Goal: Information Seeking & Learning: Learn about a topic

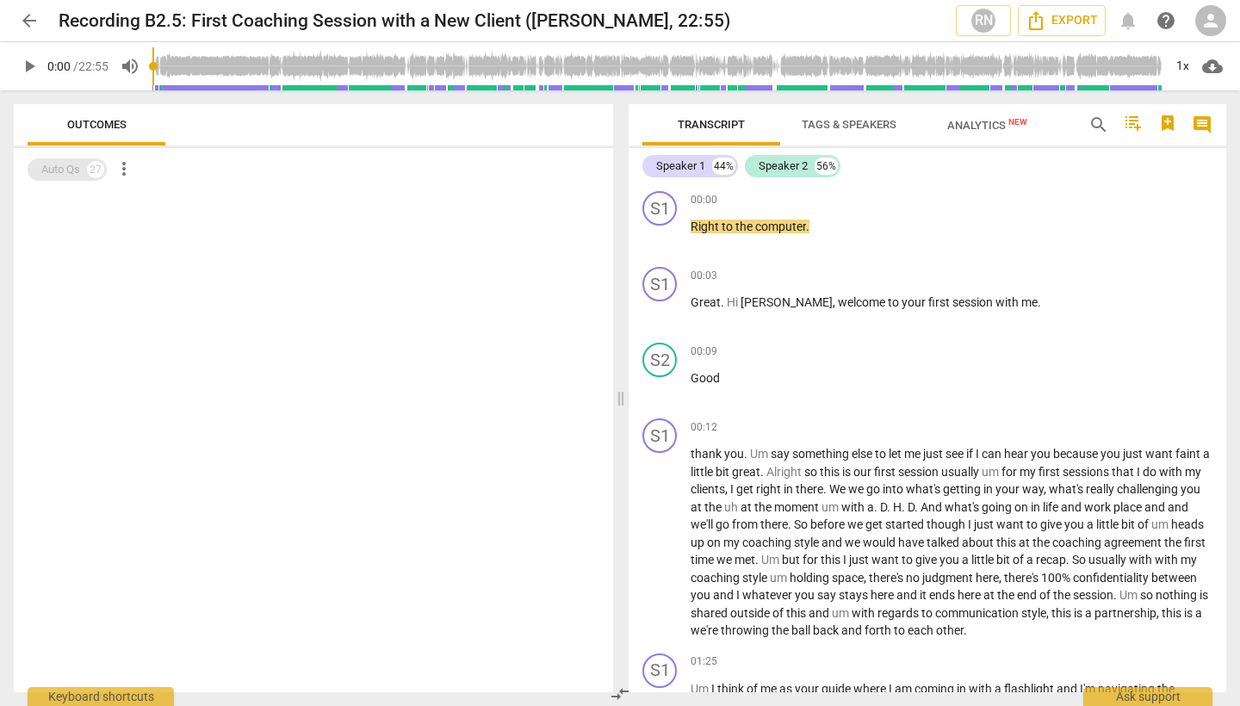
click at [78, 167] on div "Auto Qs" at bounding box center [60, 169] width 39 height 17
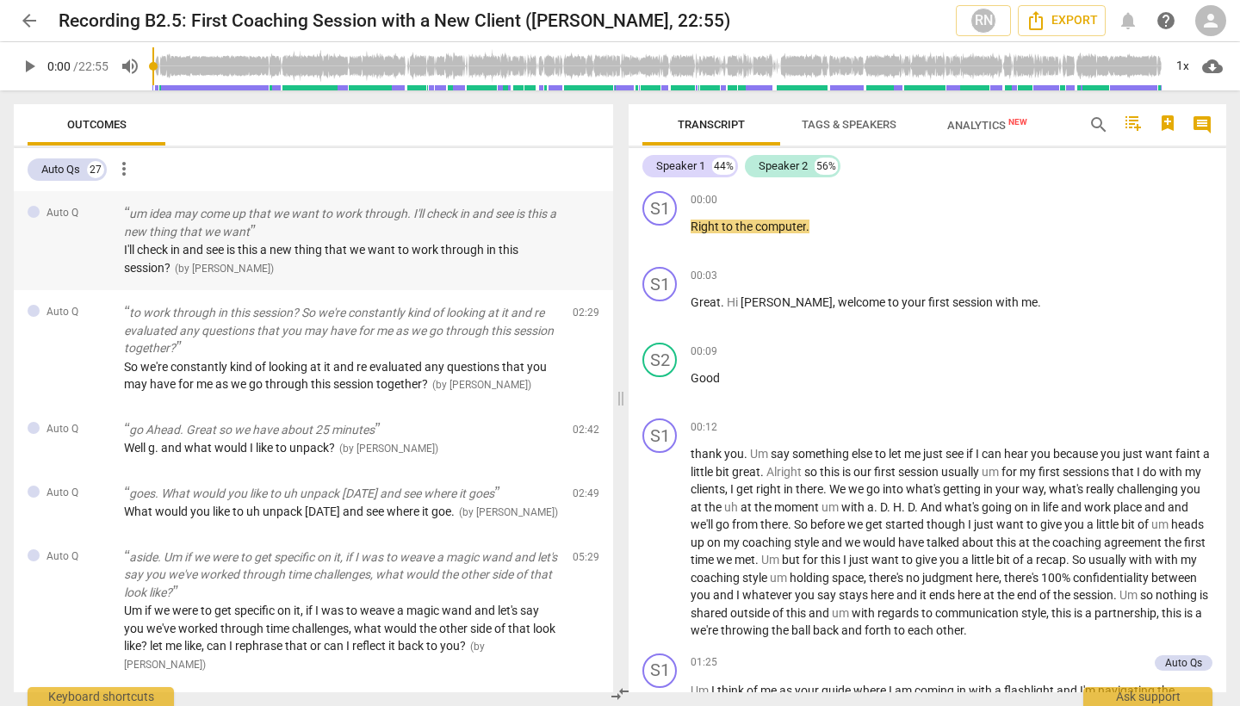
click at [289, 255] on span "I'll check in and see is this a new thing that we want to work through in this …" at bounding box center [321, 259] width 394 height 32
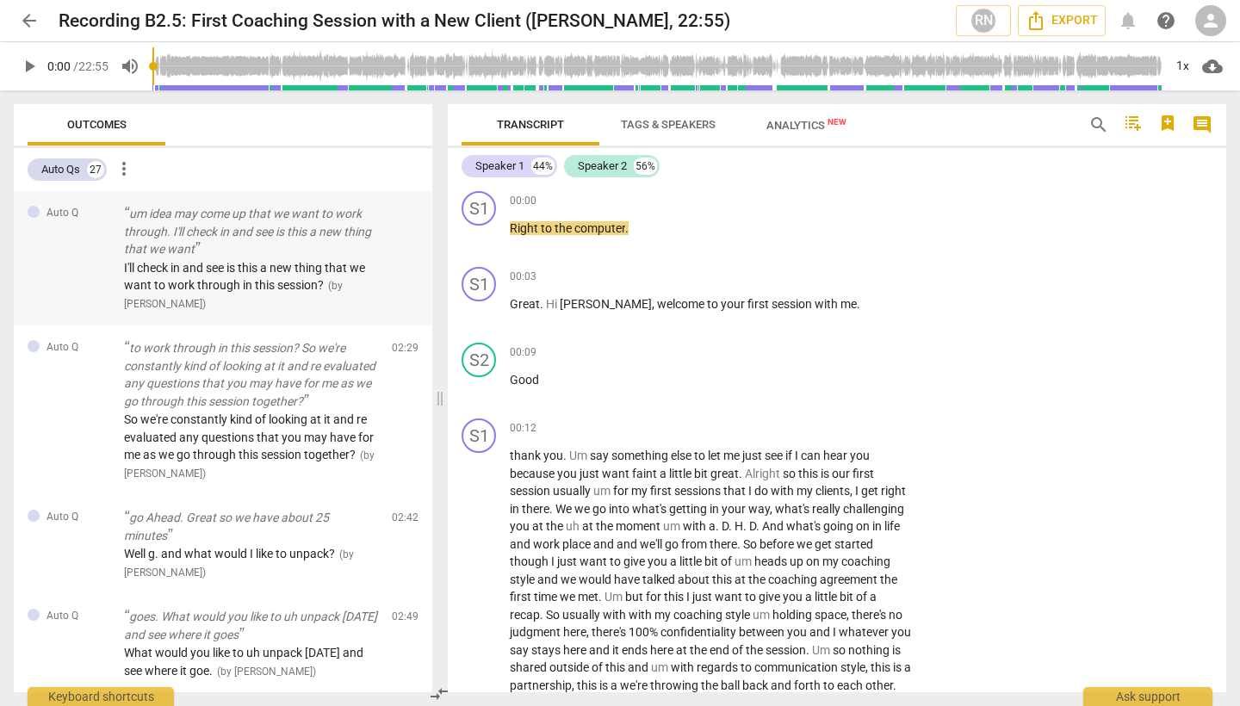
scroll to position [433, 0]
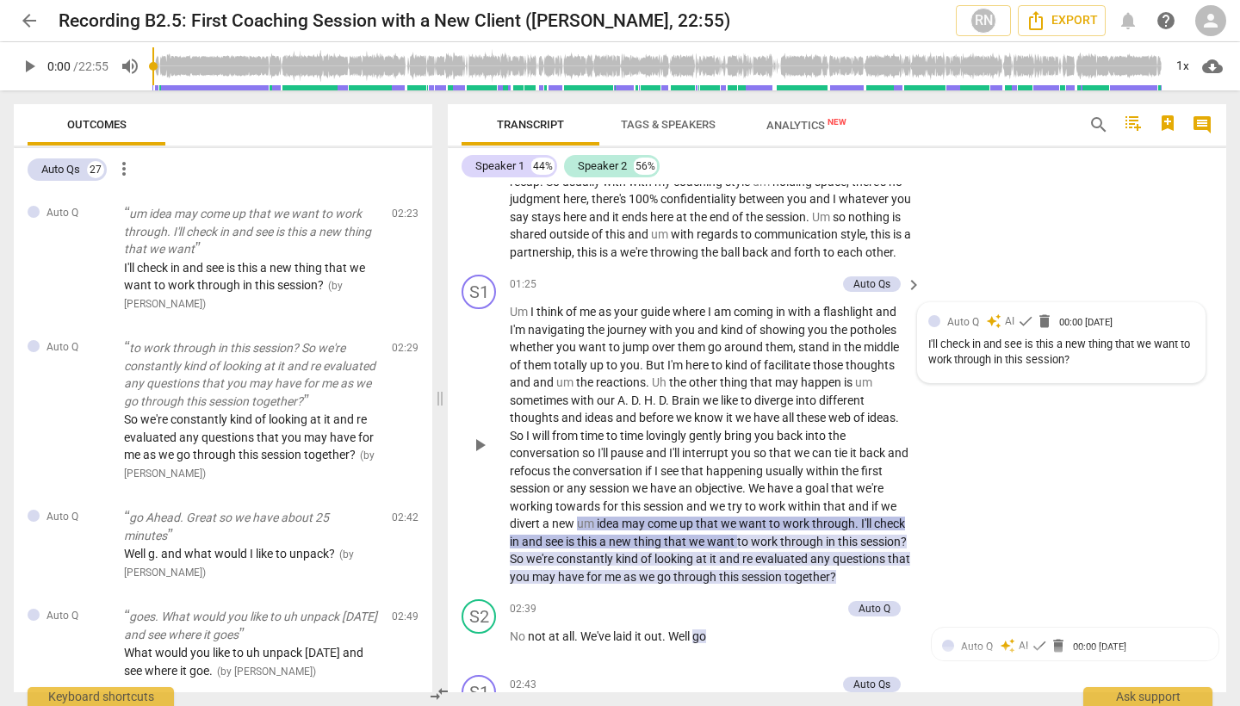
click at [931, 327] on div at bounding box center [934, 321] width 12 height 12
click at [1014, 268] on div "S1 play_arrow pause 00:12 keyboard_arrow_right thank you . Um say something els…" at bounding box center [837, 122] width 778 height 289
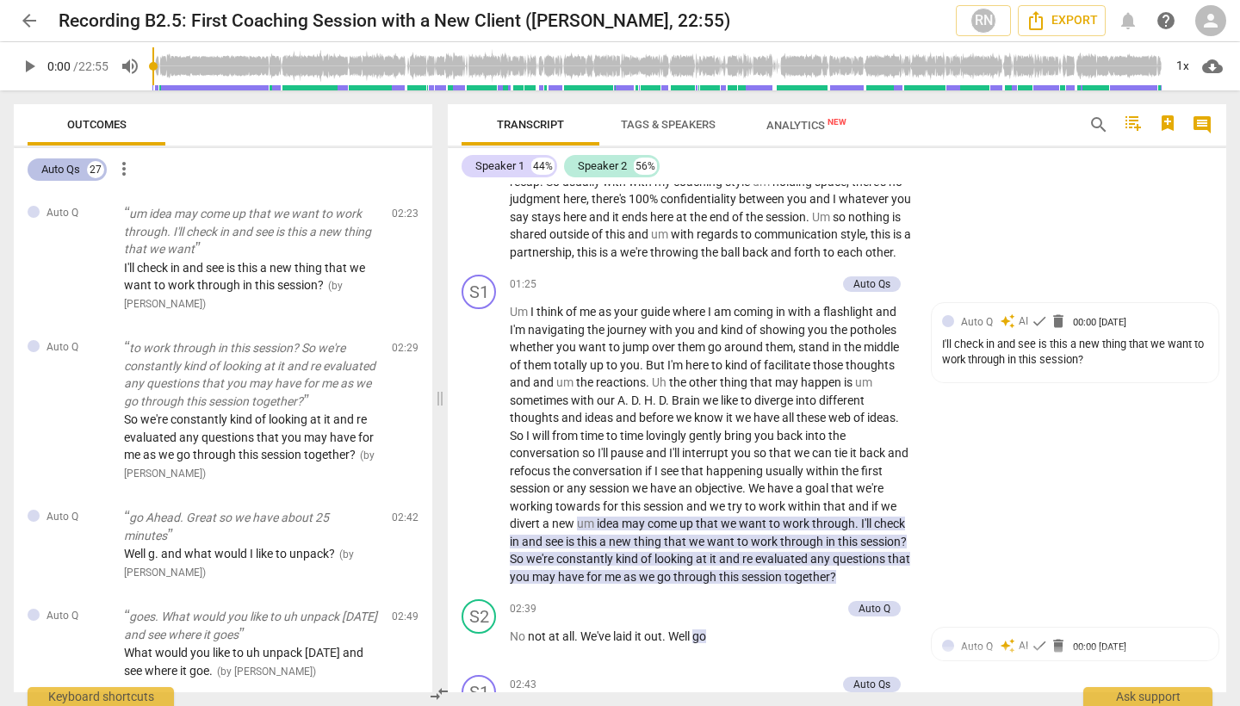
click at [71, 165] on div "Auto Qs" at bounding box center [60, 169] width 39 height 17
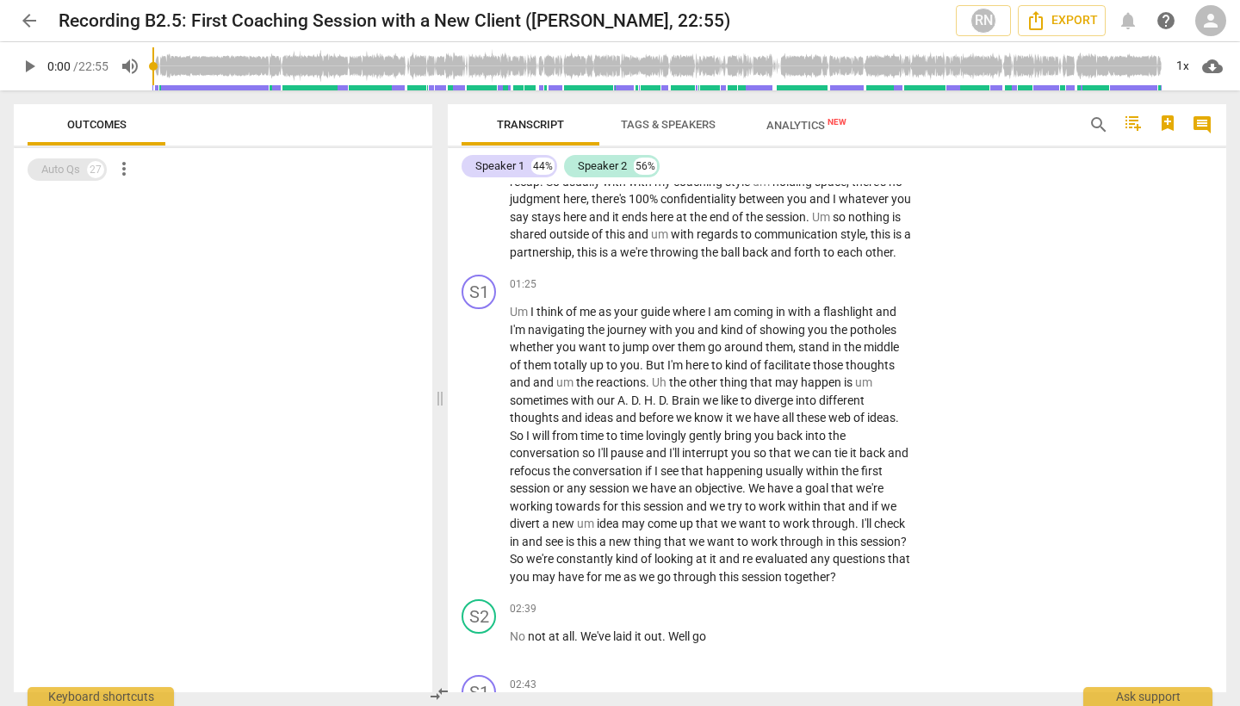
click at [75, 167] on div "Auto Qs" at bounding box center [60, 169] width 39 height 17
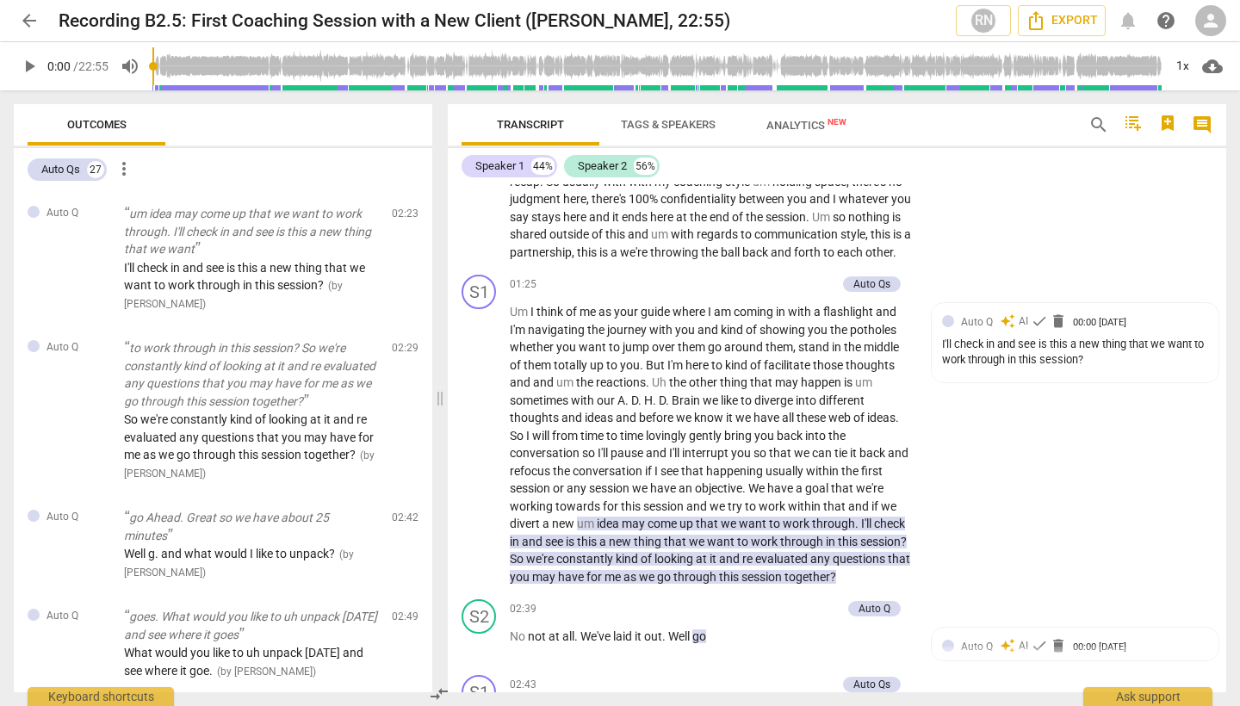
click at [126, 167] on span "more_vert" at bounding box center [124, 168] width 21 height 21
click at [172, 249] on div at bounding box center [620, 353] width 1240 height 706
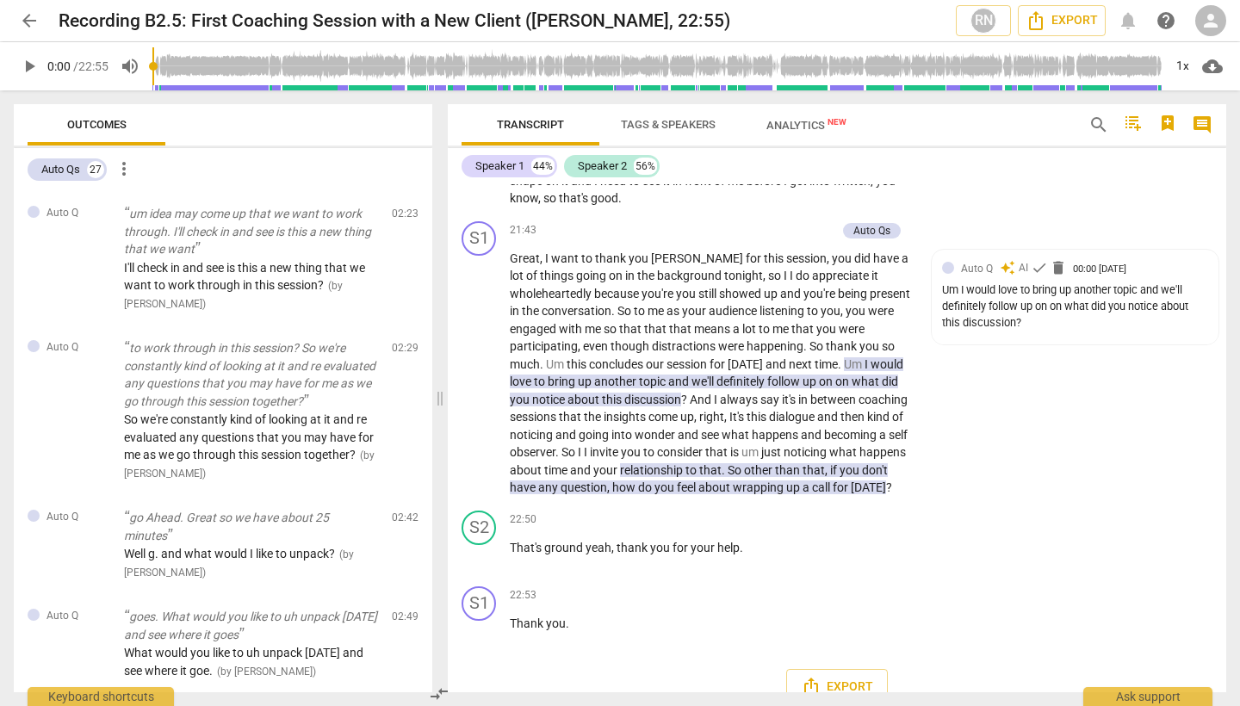
scroll to position [7090, 0]
click at [697, 120] on span "Tags & Speakers" at bounding box center [668, 124] width 95 height 13
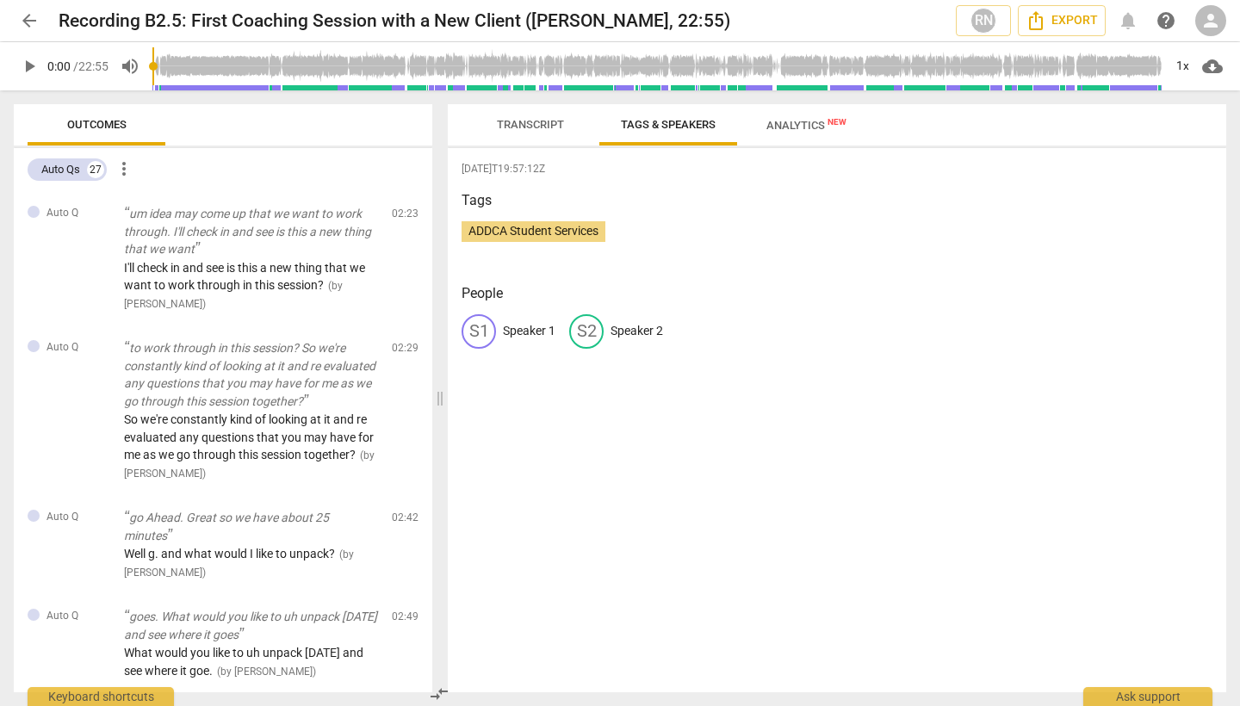
click at [534, 132] on span "Transcript" at bounding box center [530, 125] width 108 height 23
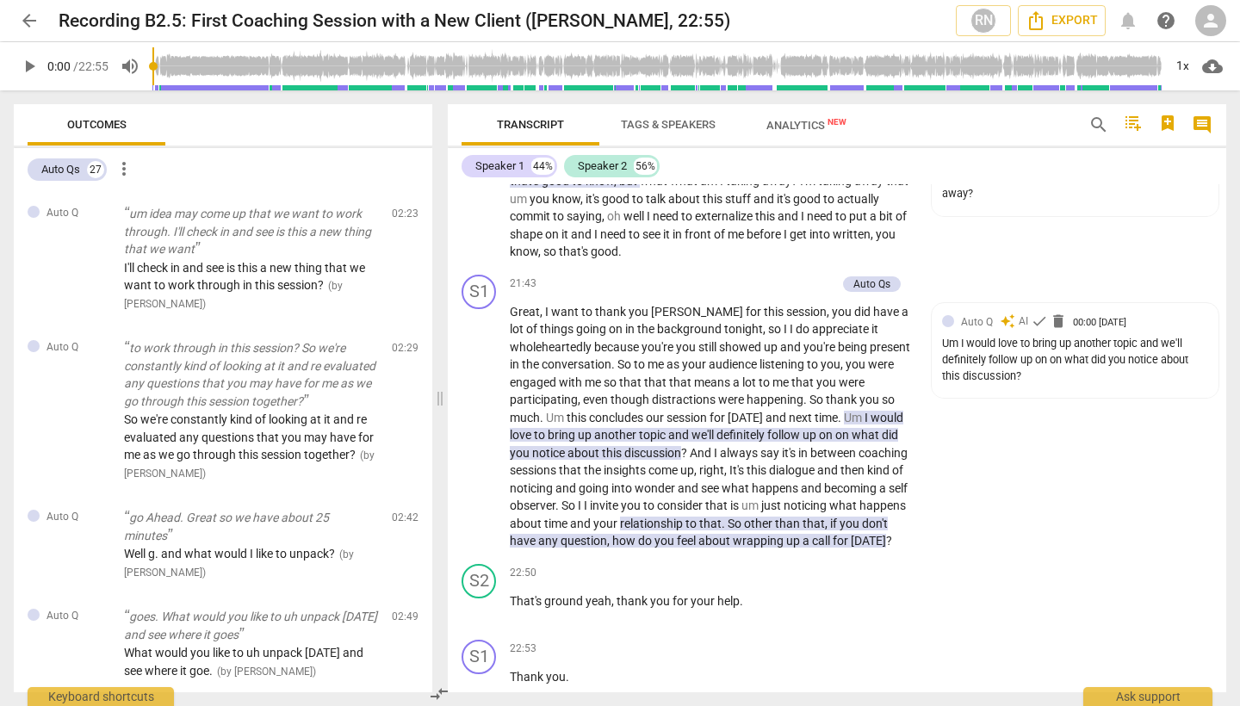
click at [800, 133] on span "Analytics New" at bounding box center [806, 125] width 121 height 26
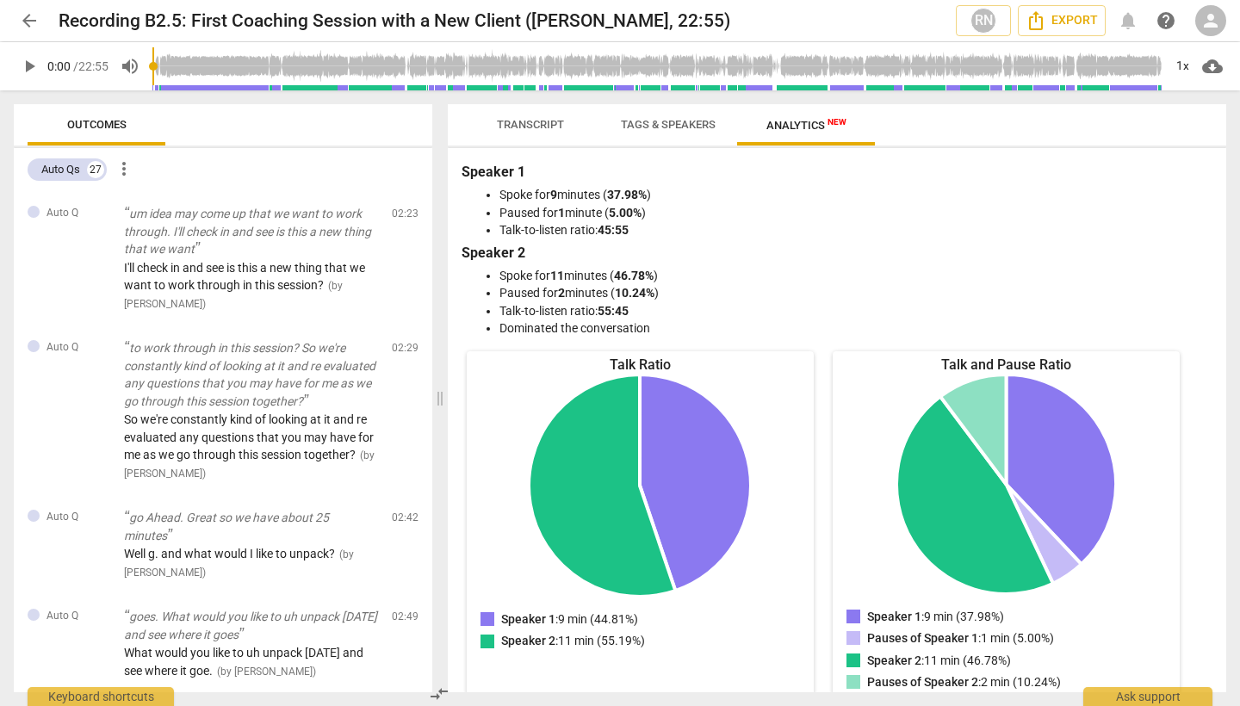
scroll to position [0, 0]
click at [489, 119] on span "Transcript" at bounding box center [530, 125] width 108 height 23
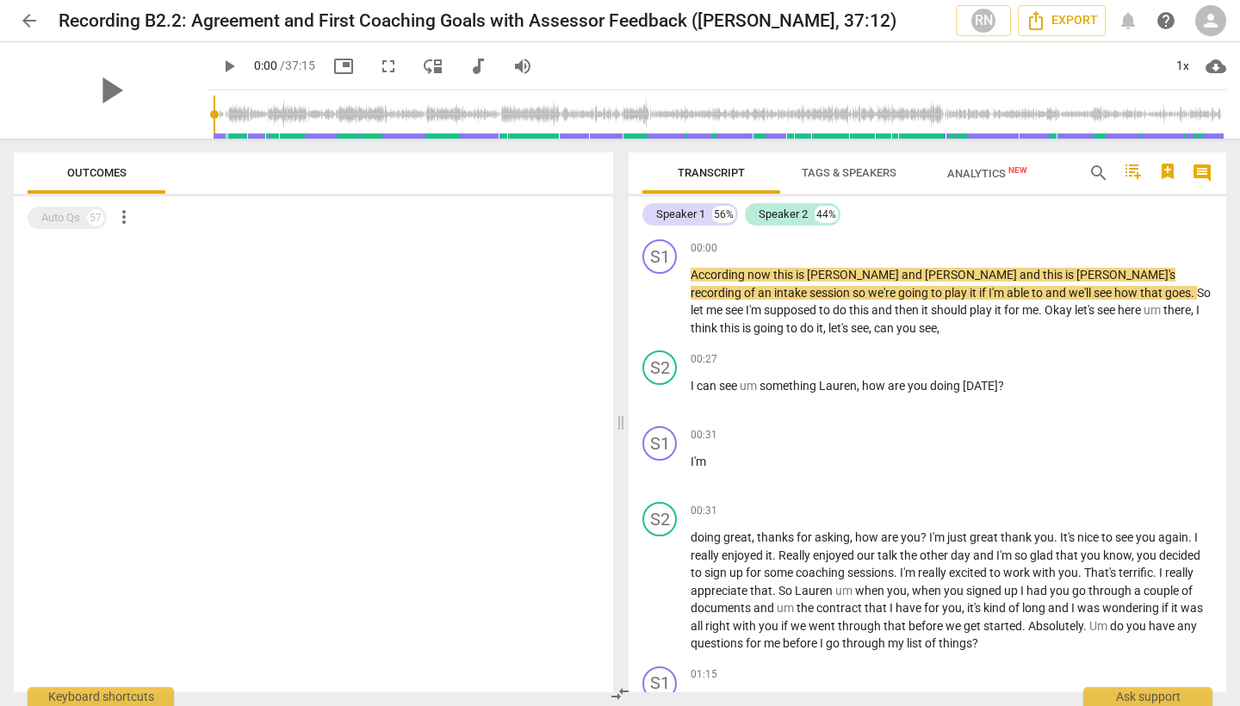
scroll to position [3205, 0]
